Goal: Task Accomplishment & Management: Manage account settings

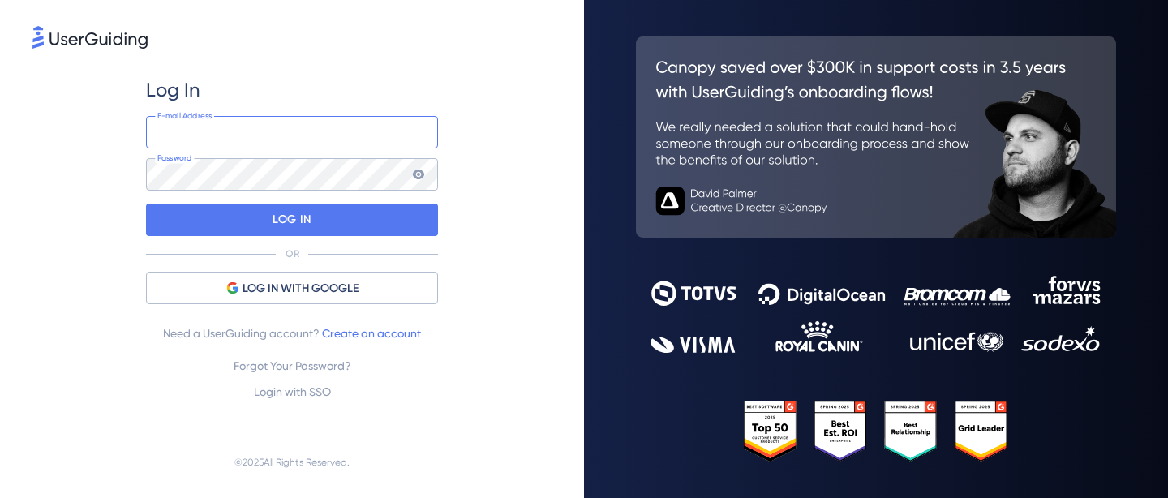
click at [330, 130] on input "email" at bounding box center [292, 132] width 292 height 32
type input "[PERSON_NAME][EMAIL_ADDRESS][PERSON_NAME][DOMAIN_NAME]"
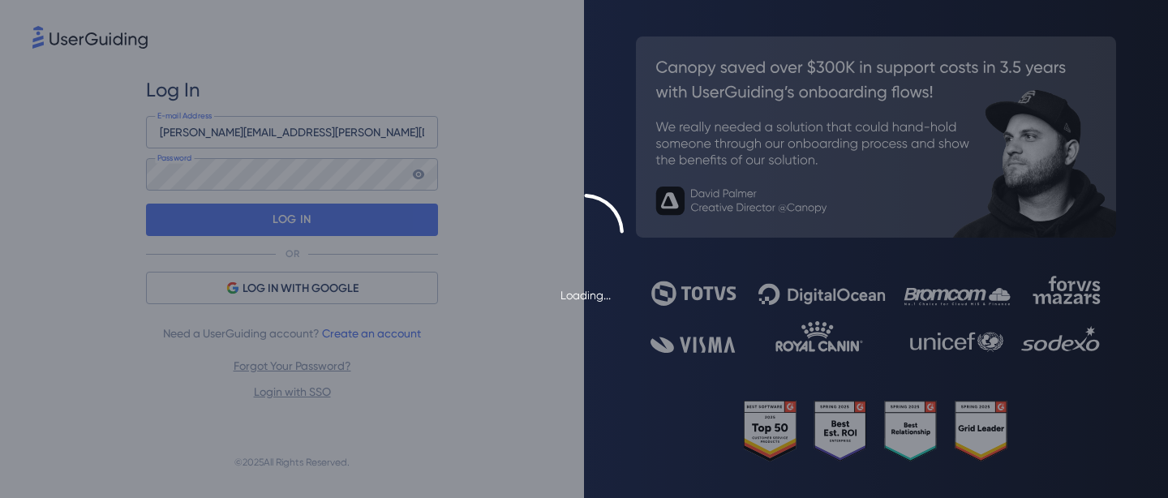
click at [324, 219] on div "Loading..." at bounding box center [584, 249] width 1168 height 111
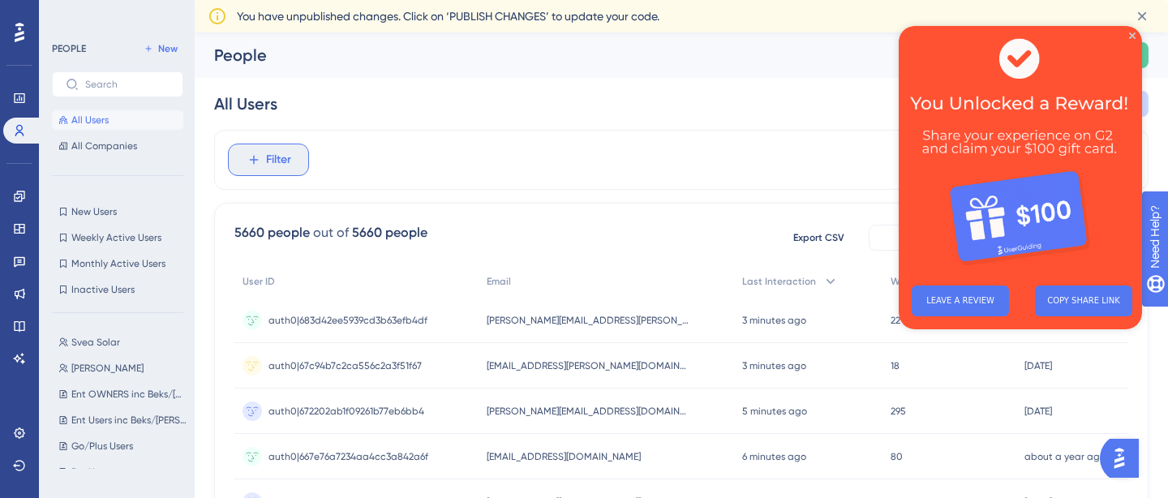
click at [257, 150] on button "Filter" at bounding box center [268, 160] width 81 height 32
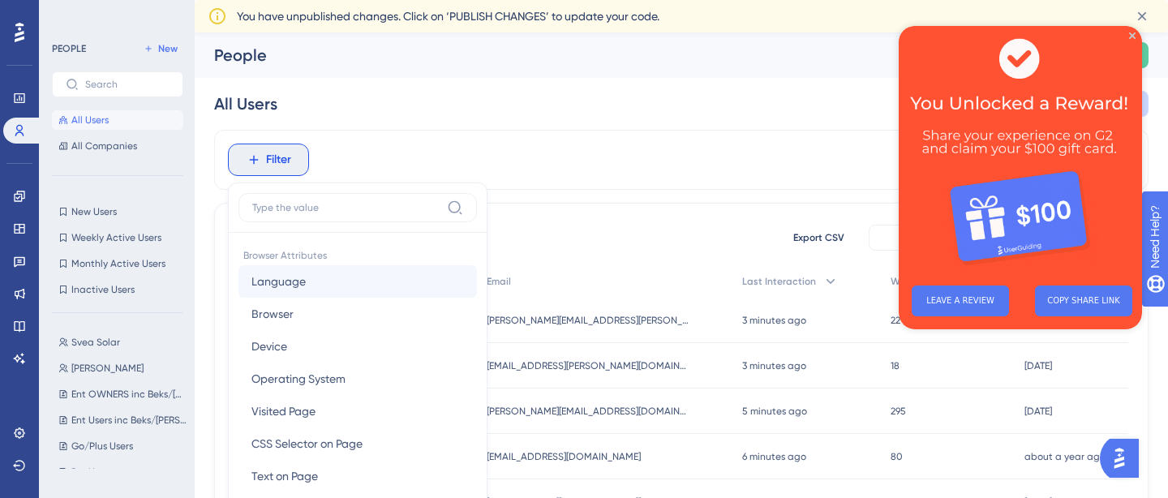
scroll to position [84, 0]
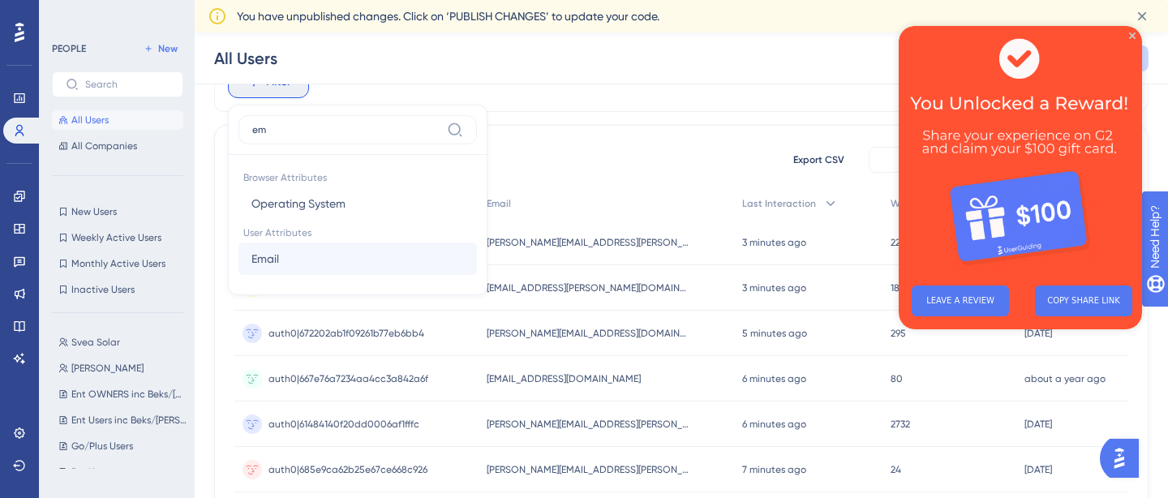
type input "em"
click at [332, 269] on button "Email Email" at bounding box center [358, 259] width 239 height 32
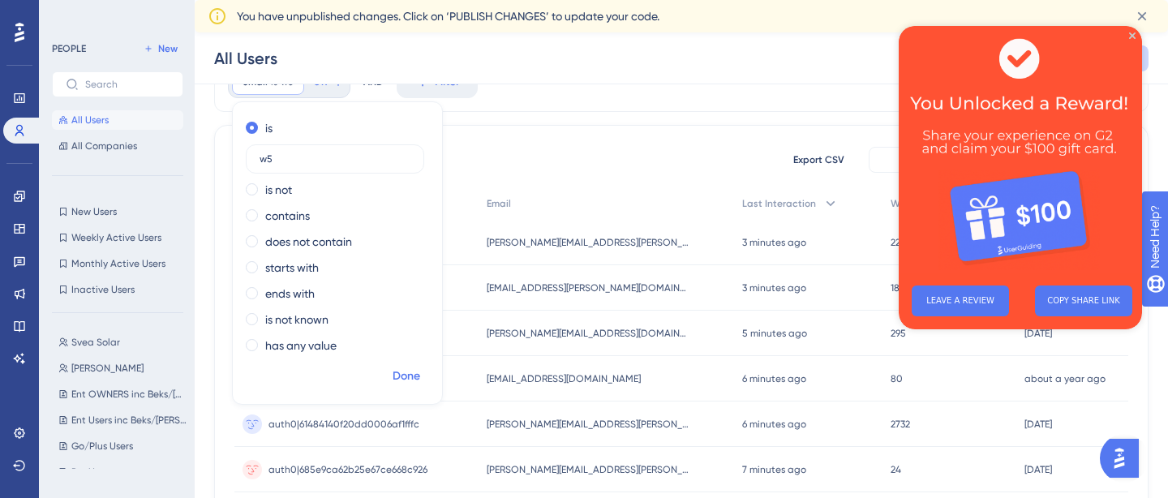
type input "w5"
click at [397, 369] on span "Done" at bounding box center [407, 376] width 28 height 19
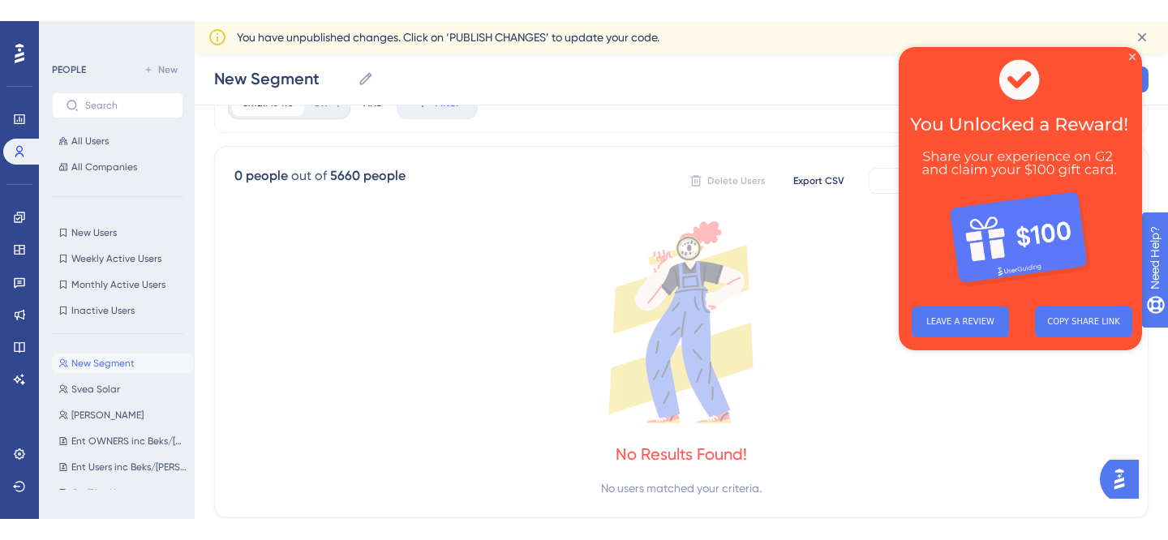
scroll to position [0, 0]
